Goal: Register for event/course

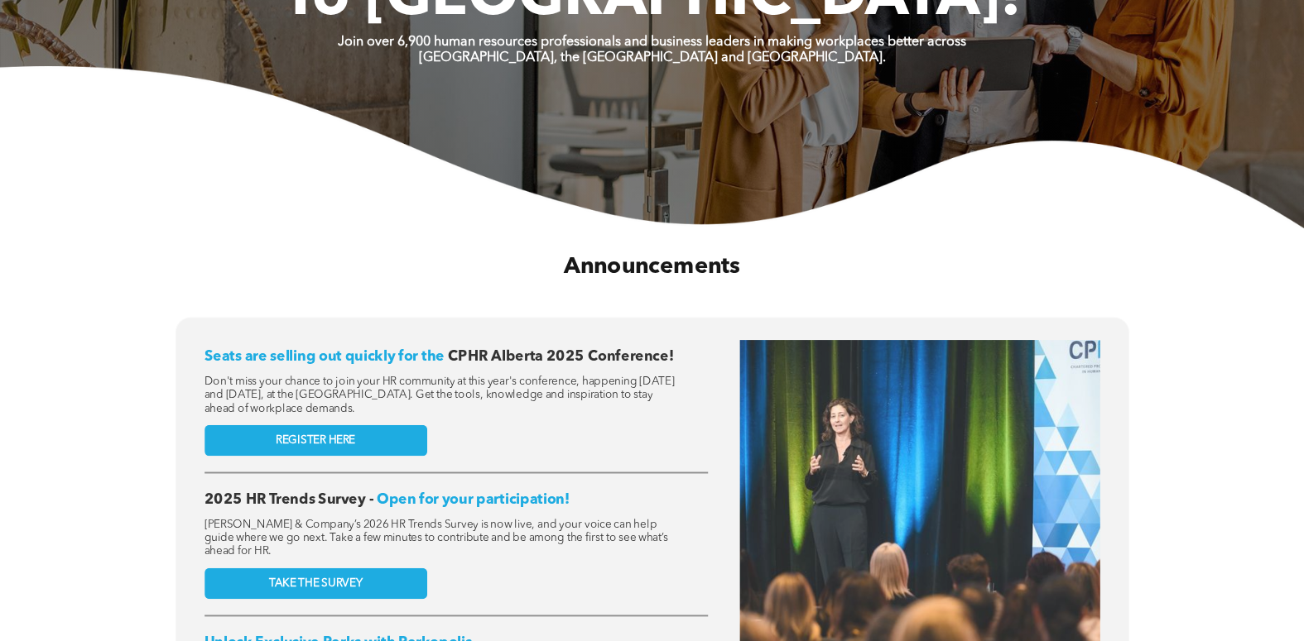
scroll to position [579, 0]
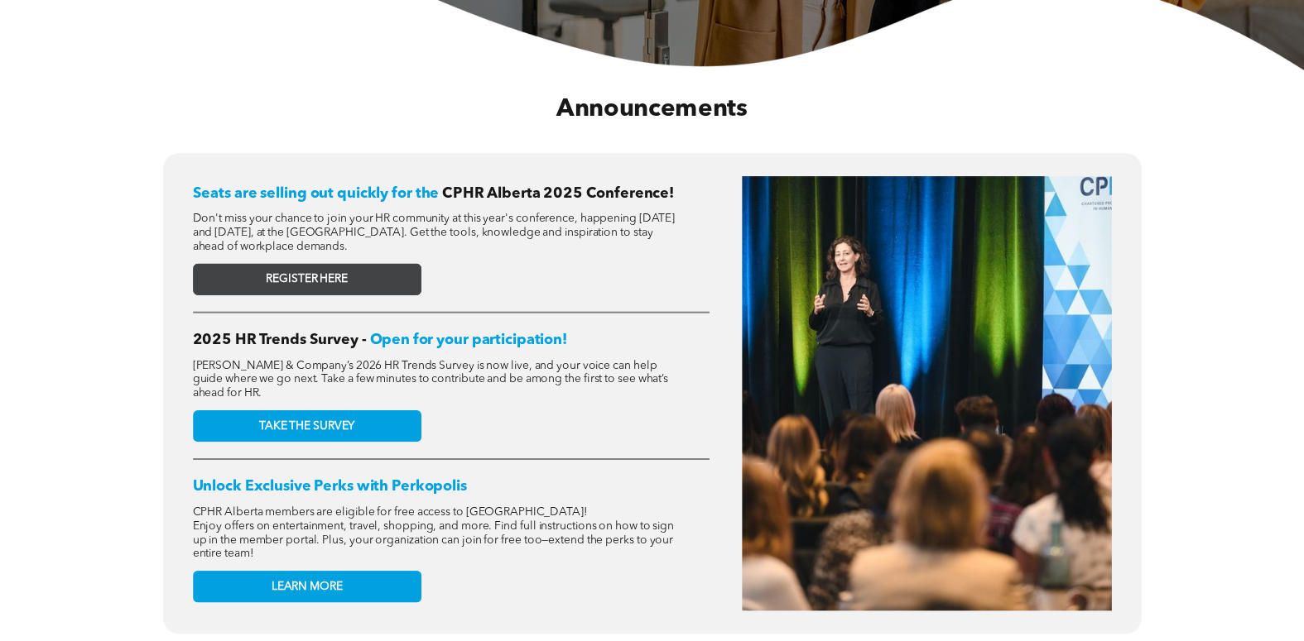
click at [328, 273] on span "REGISTER HERE" at bounding box center [307, 280] width 82 height 14
